Goal: Transaction & Acquisition: Subscribe to service/newsletter

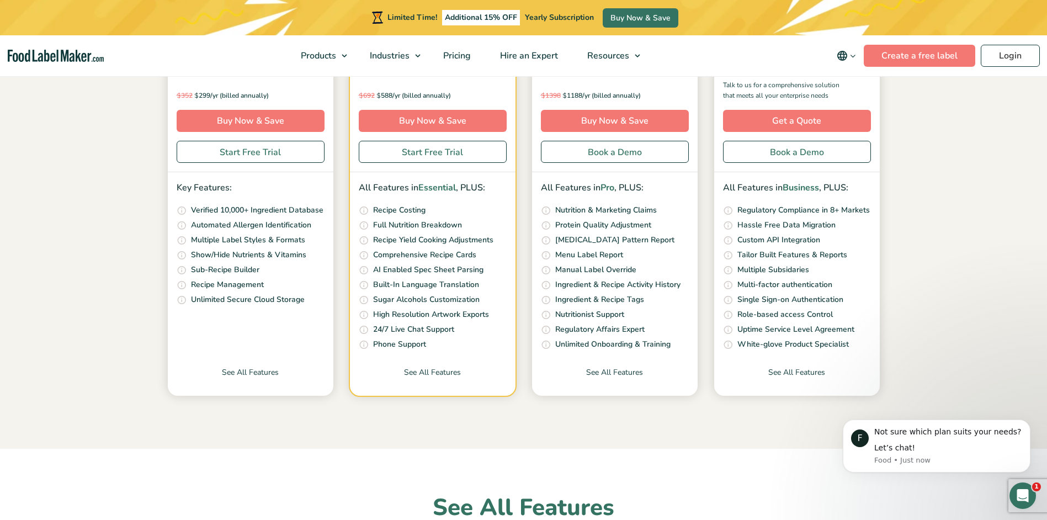
scroll to position [331, 0]
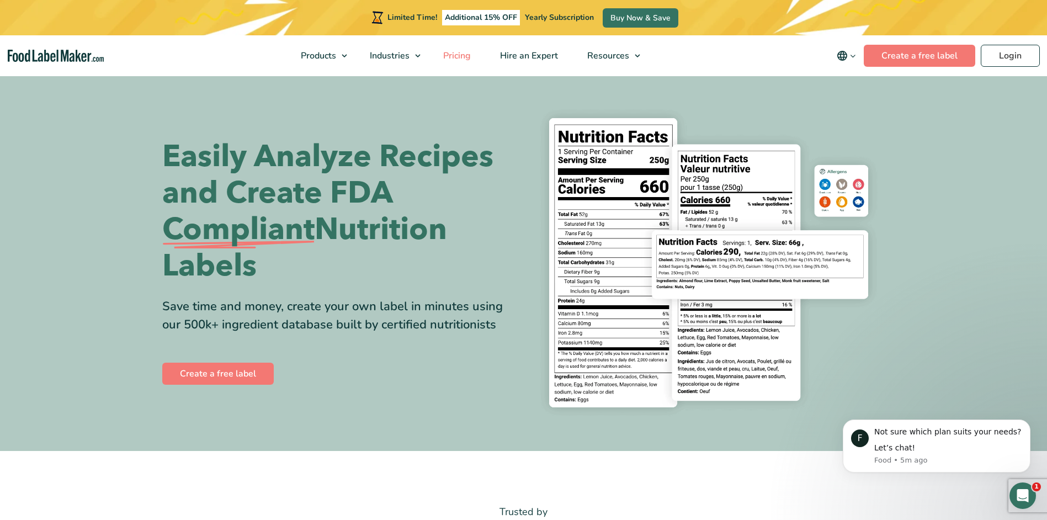
click at [460, 54] on span "Pricing" at bounding box center [456, 56] width 32 height 12
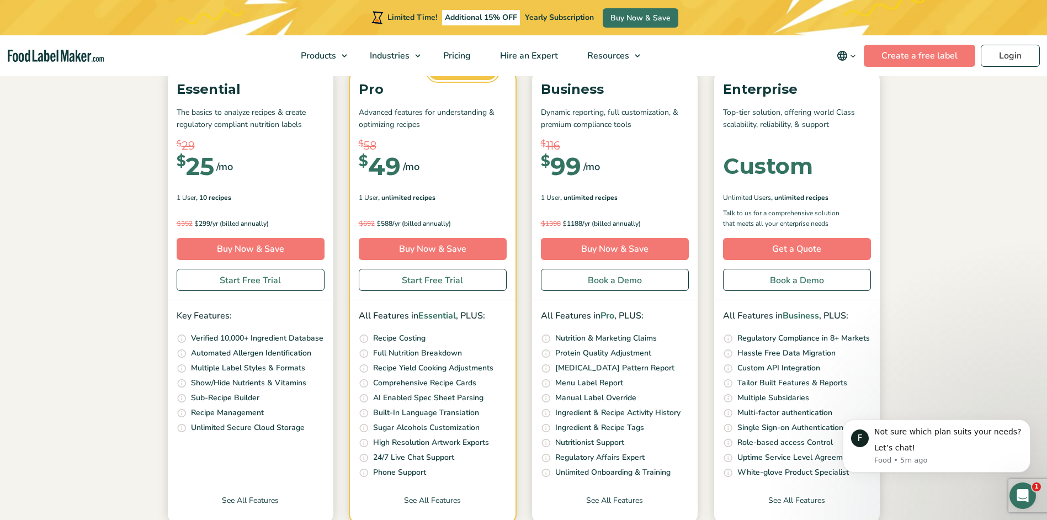
scroll to position [166, 0]
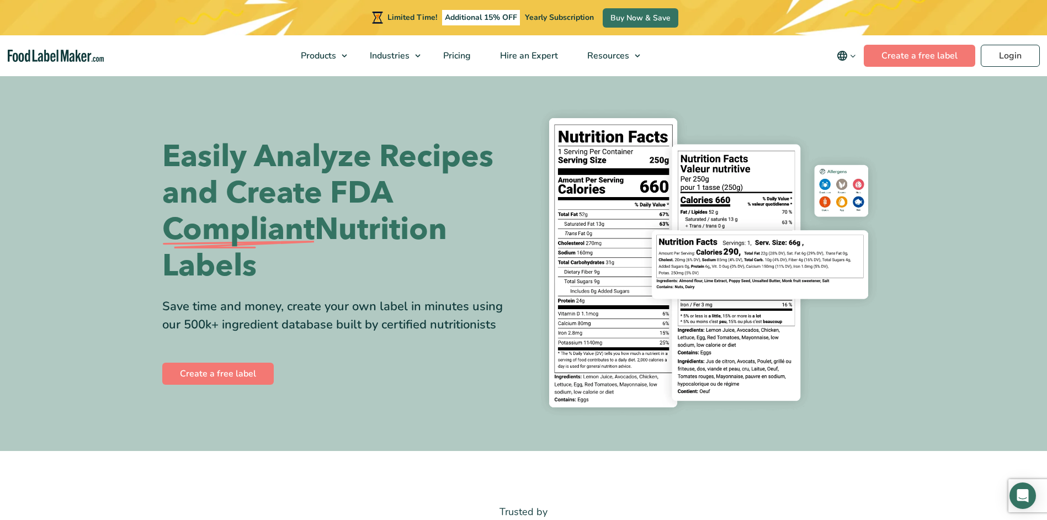
drag, startPoint x: 0, startPoint y: 0, endPoint x: 477, endPoint y: 157, distance: 502.2
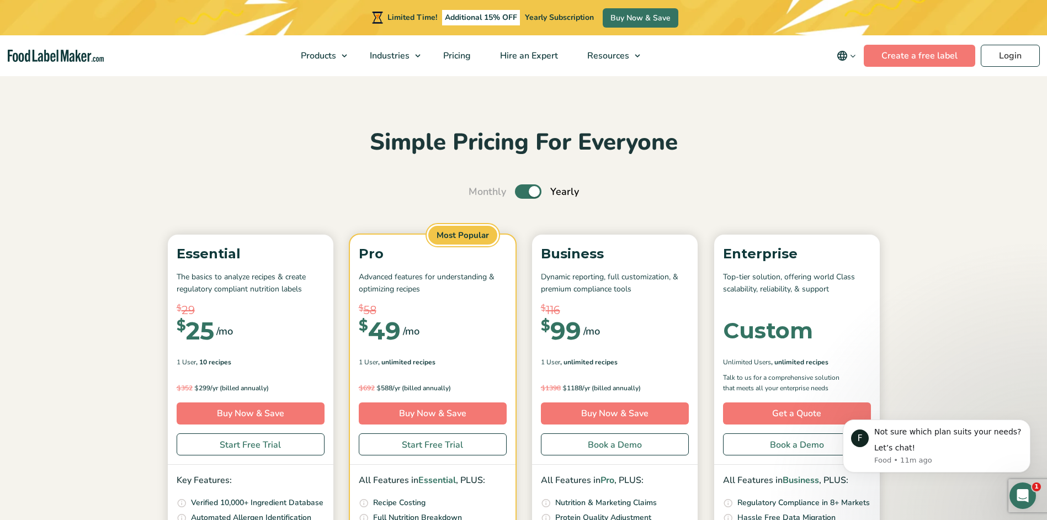
drag, startPoint x: 580, startPoint y: 226, endPoint x: 567, endPoint y: 219, distance: 14.8
